Goal: Transaction & Acquisition: Obtain resource

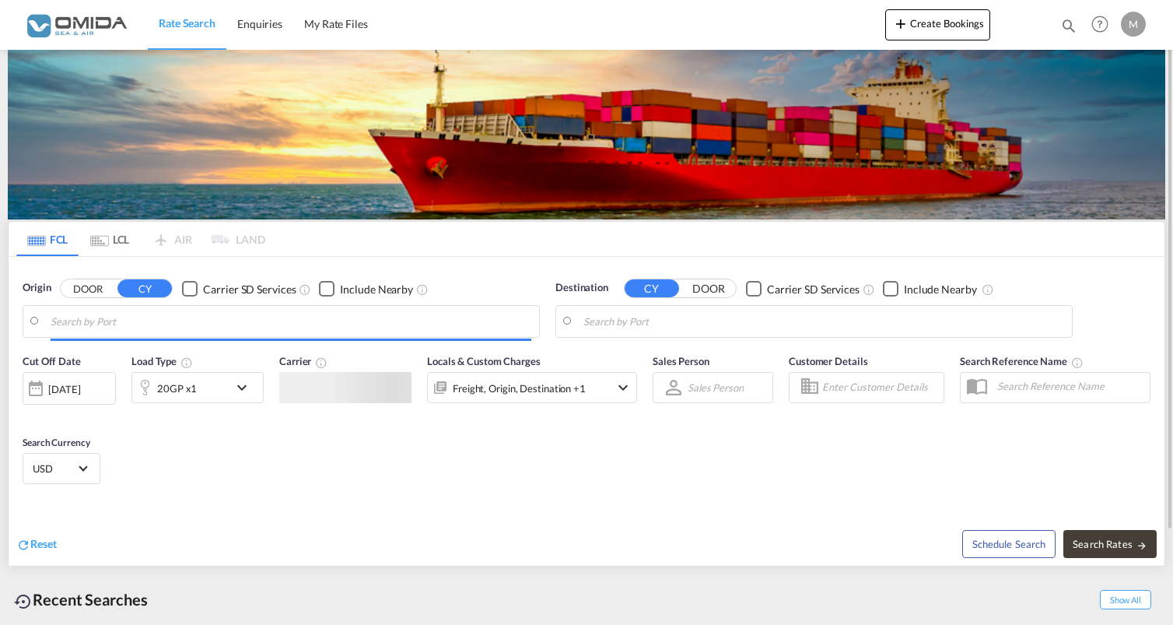
type input "[GEOGRAPHIC_DATA], PLGDY"
type input "[GEOGRAPHIC_DATA], [GEOGRAPHIC_DATA], USORL"
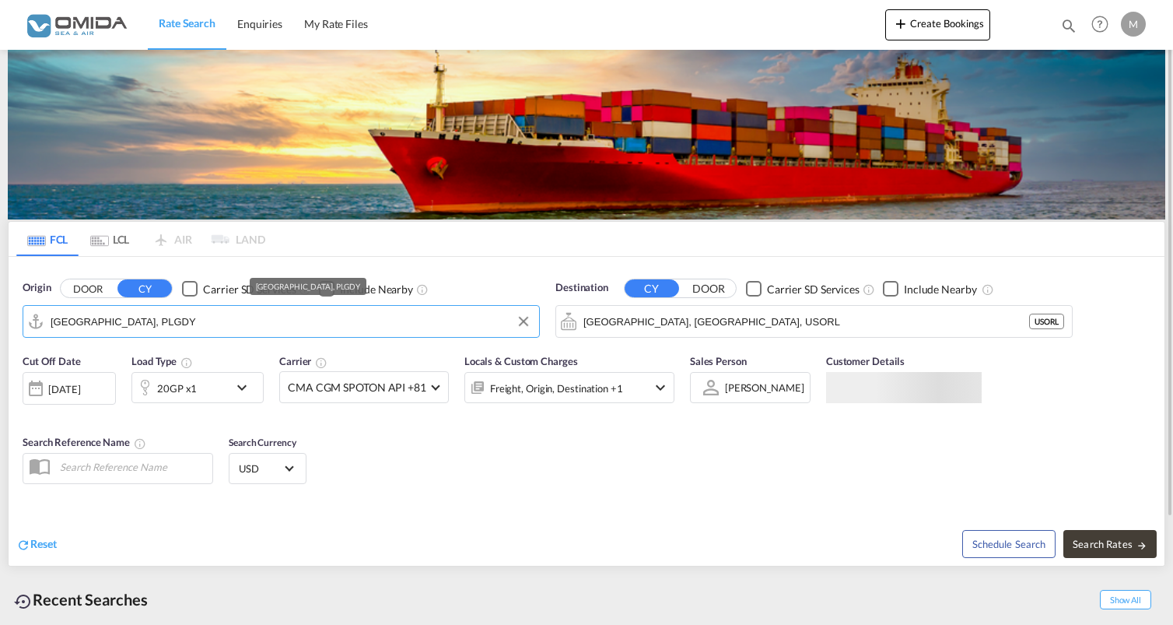
click at [339, 338] on md-autocomplete-wrap "[GEOGRAPHIC_DATA], PLGDY" at bounding box center [291, 325] width 481 height 31
click at [345, 325] on input "[GEOGRAPHIC_DATA], PLGDY" at bounding box center [291, 321] width 481 height 23
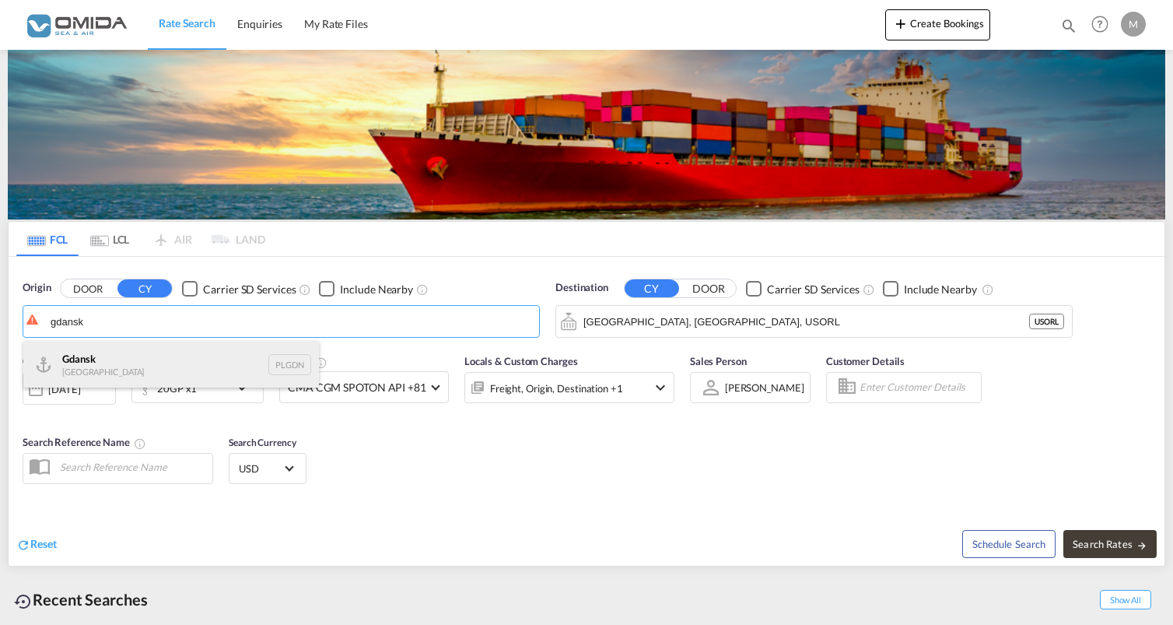
click at [258, 381] on div "Gdansk [GEOGRAPHIC_DATA] PLGDN" at bounding box center [171, 364] width 296 height 47
type input "Gdansk, PLGDN"
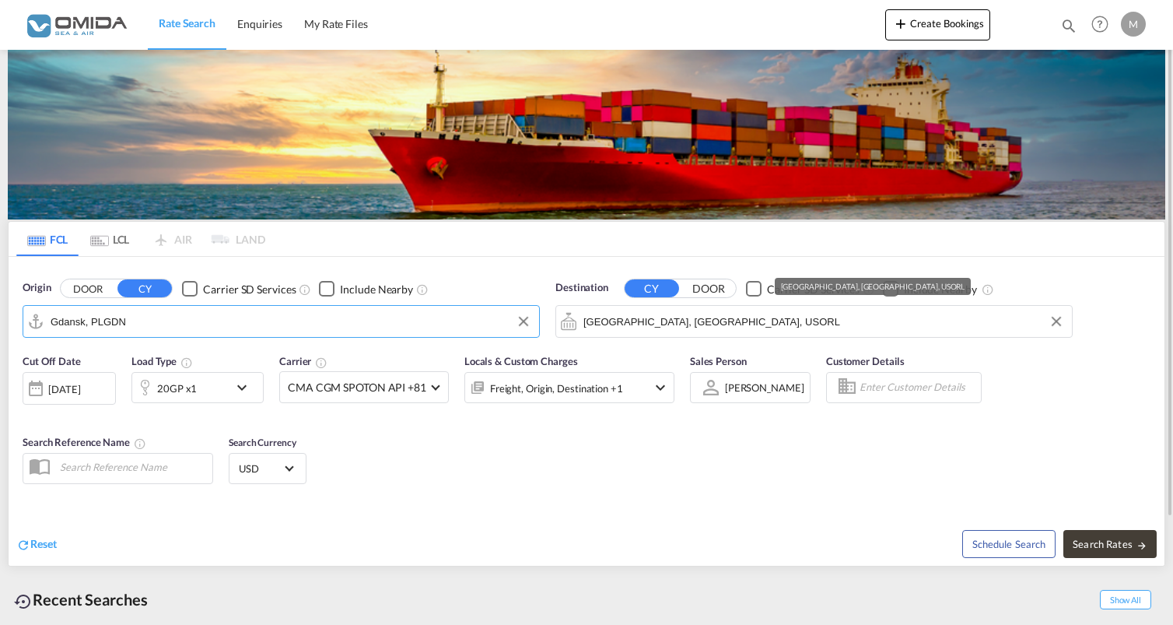
click at [612, 322] on input "[GEOGRAPHIC_DATA], [GEOGRAPHIC_DATA], USORL" at bounding box center [824, 321] width 481 height 23
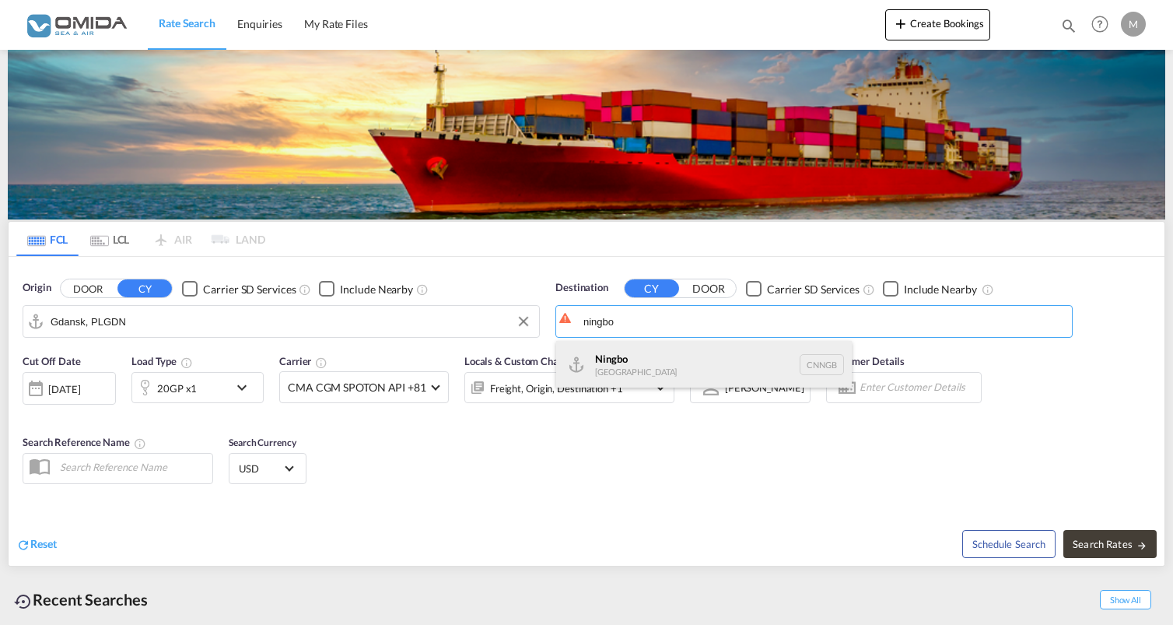
click at [605, 367] on div "Ningbo [GEOGRAPHIC_DATA] CNNGB" at bounding box center [704, 364] width 296 height 47
type input "Ningbo, CNNGB"
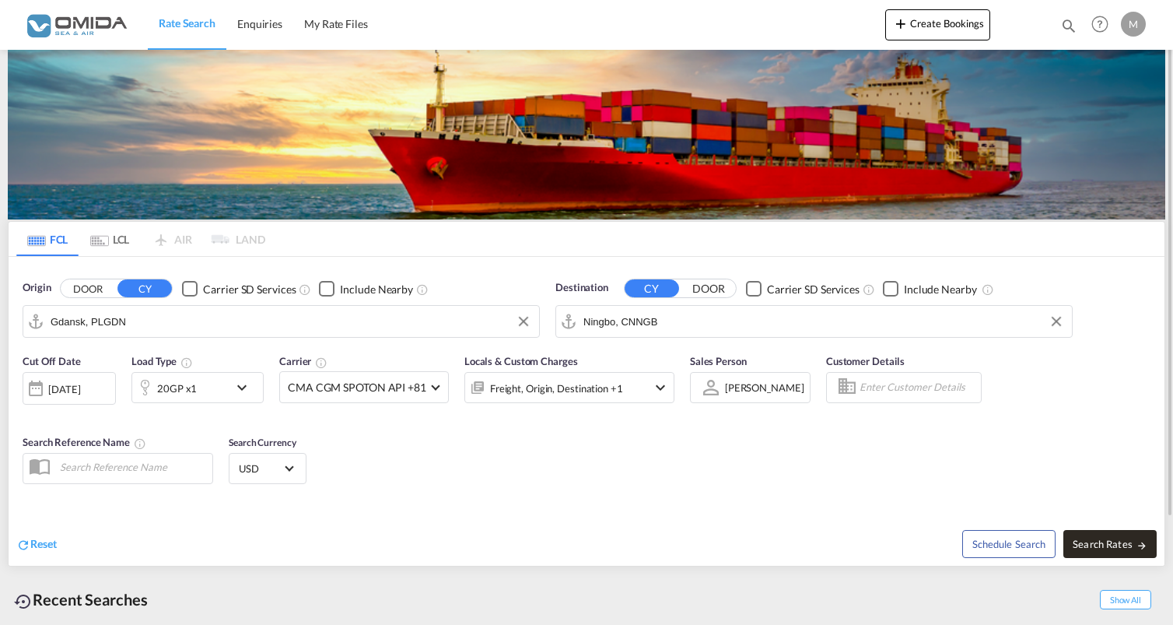
click at [1121, 547] on span "Search Rates" at bounding box center [1110, 544] width 75 height 12
type input "PLGDN to CNNGB / [DATE]"
